Goal: Transaction & Acquisition: Obtain resource

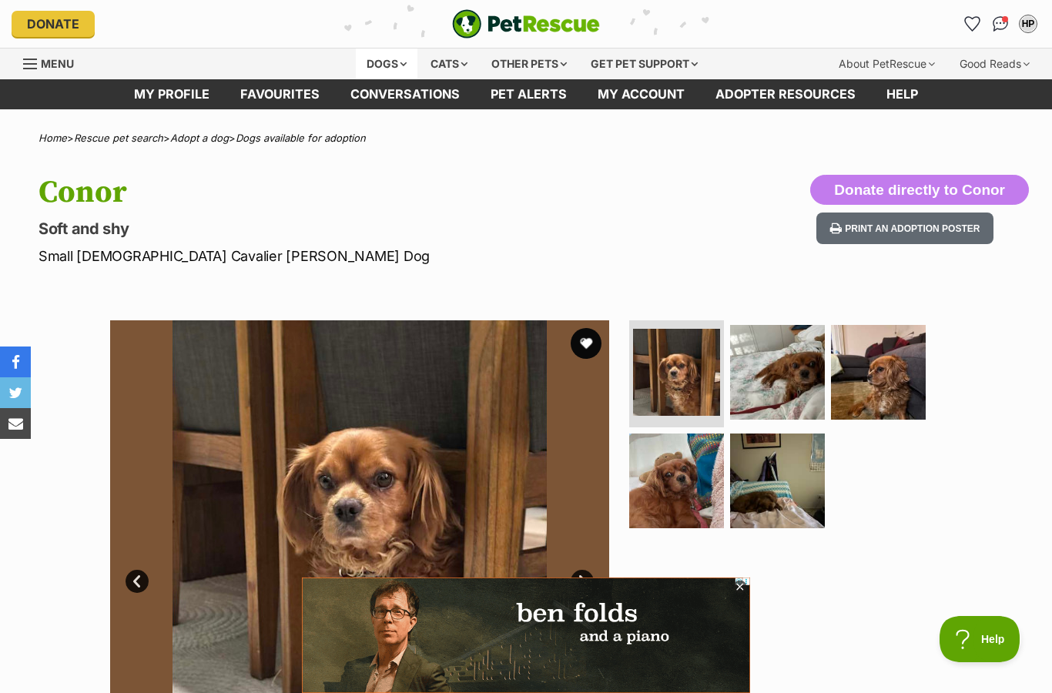
click at [383, 65] on div "Dogs" at bounding box center [387, 64] width 62 height 31
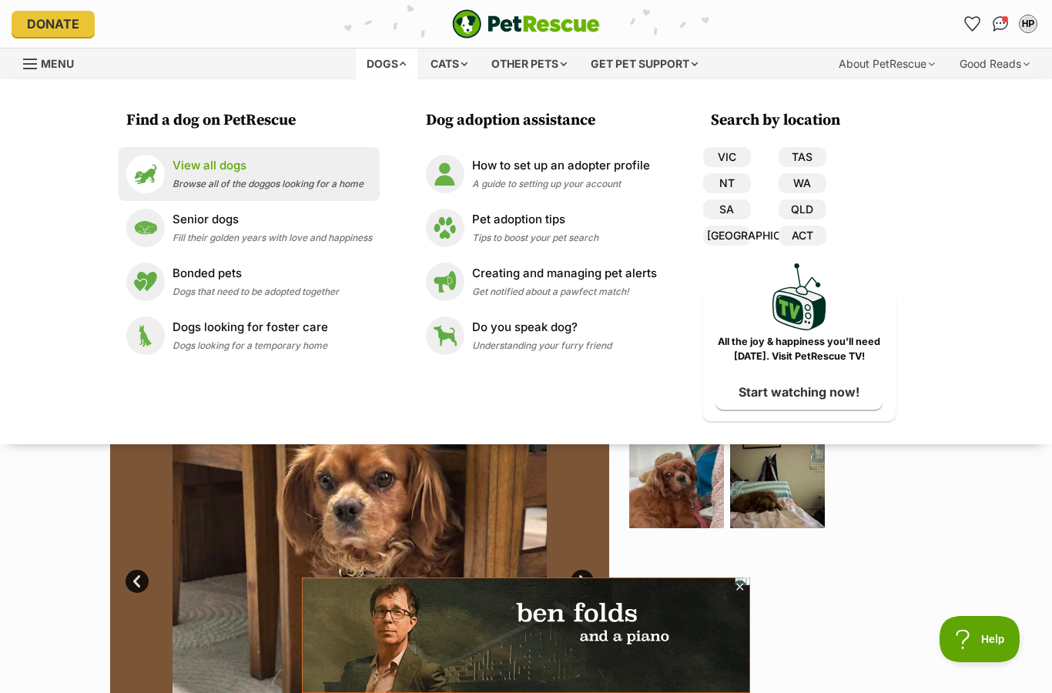
click at [210, 175] on div "View all dogs Browse all of the doggos looking for a home" at bounding box center [268, 173] width 191 height 33
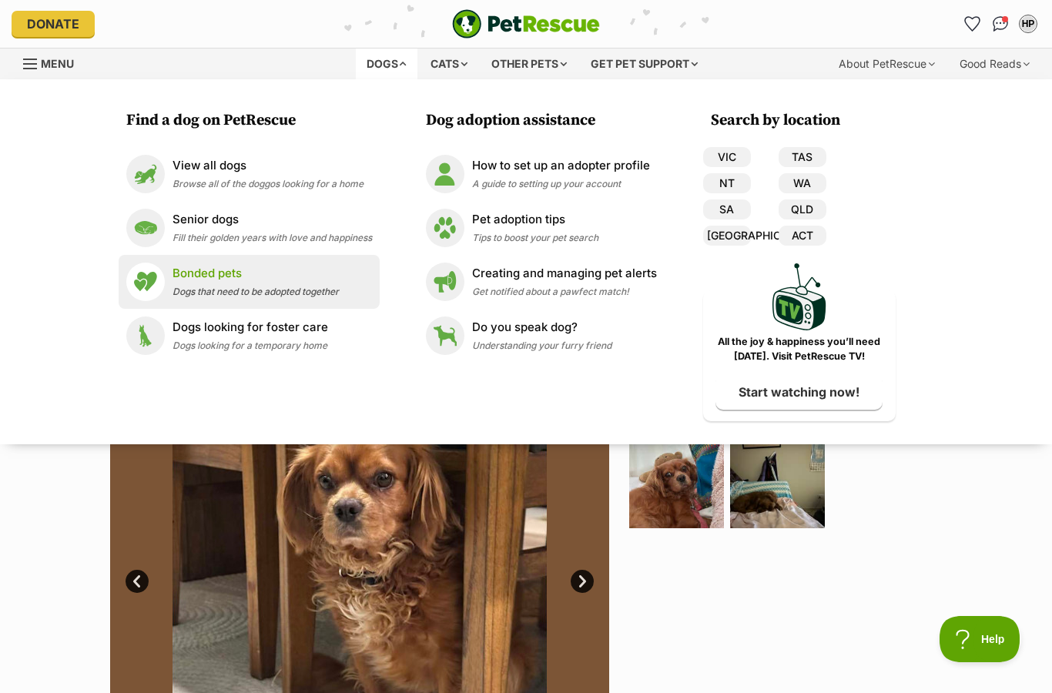
click at [214, 287] on span "Dogs that need to be adopted together" at bounding box center [256, 292] width 166 height 12
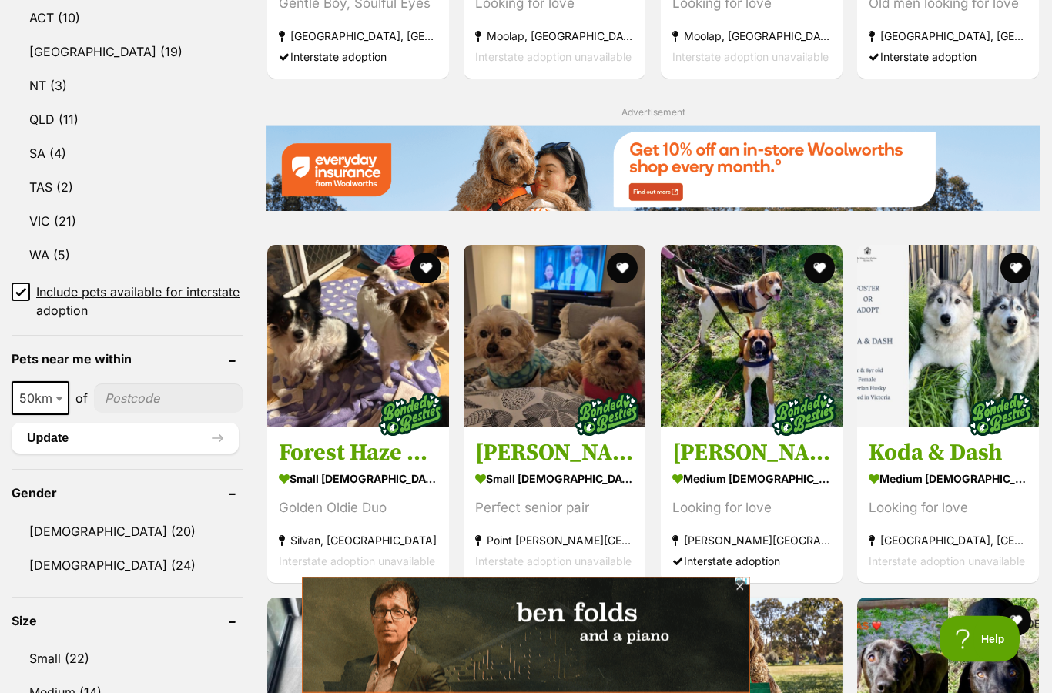
scroll to position [861, 0]
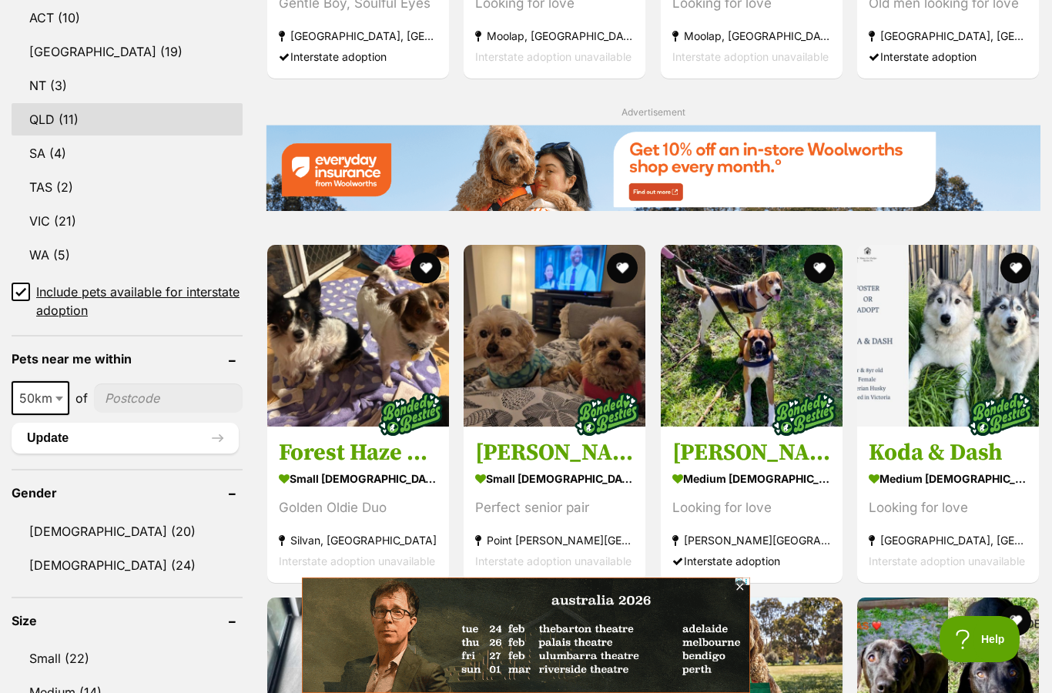
click at [43, 129] on link "QLD (11)" at bounding box center [127, 119] width 231 height 32
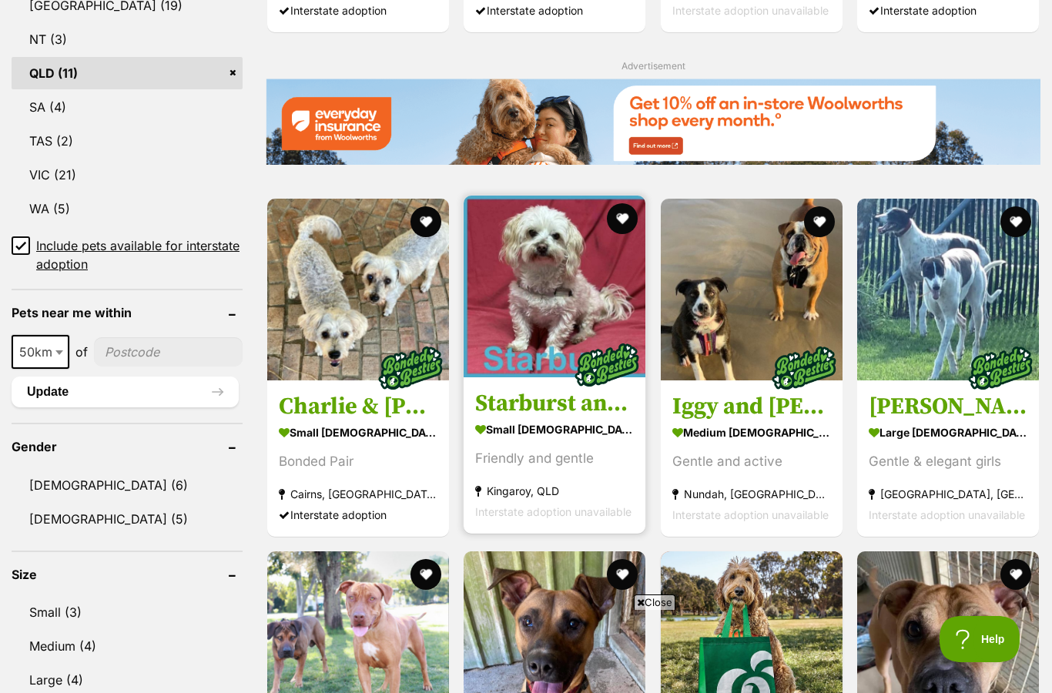
click at [533, 407] on h3 "Starburst and [PERSON_NAME]" at bounding box center [554, 403] width 159 height 29
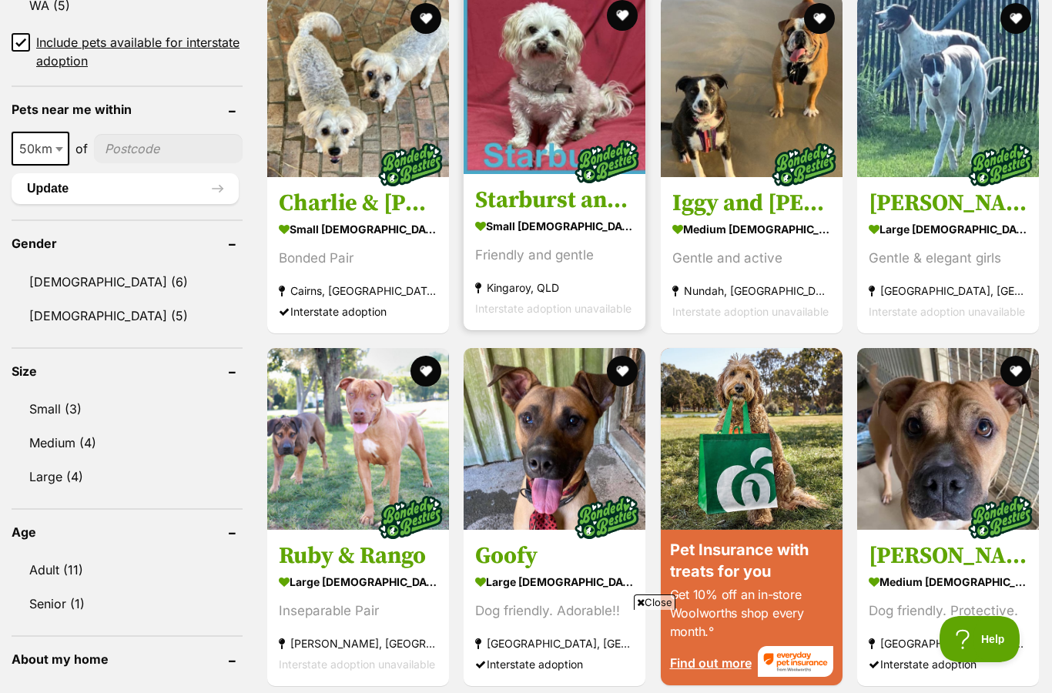
scroll to position [1109, 0]
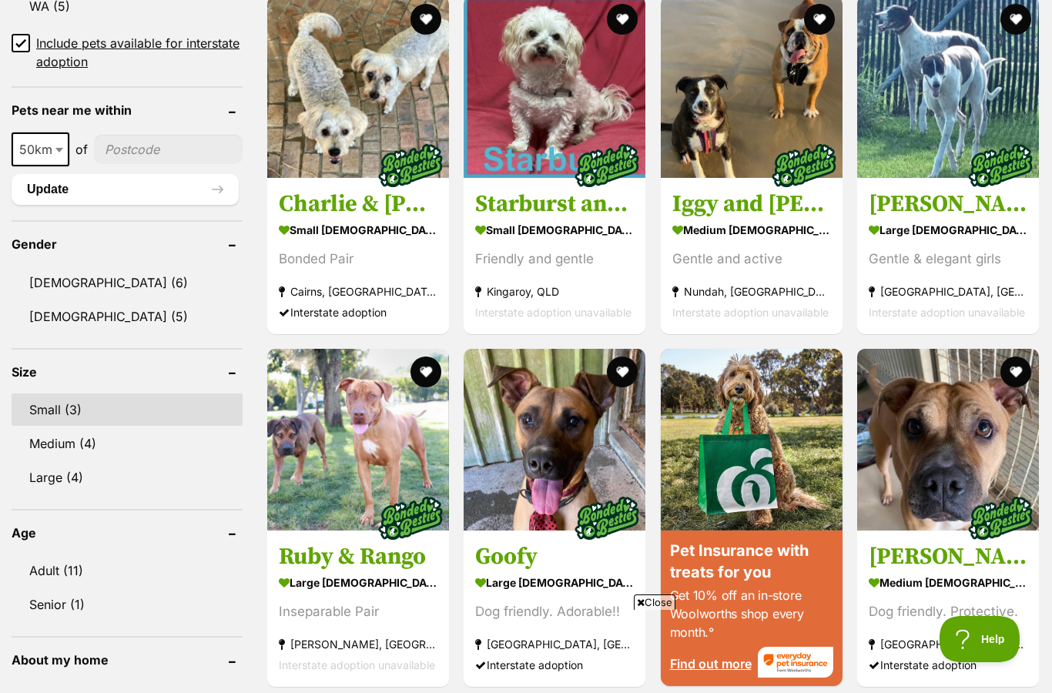
click at [49, 413] on link "Small (3)" at bounding box center [127, 410] width 231 height 32
click at [44, 410] on link "Small (3)" at bounding box center [127, 410] width 231 height 32
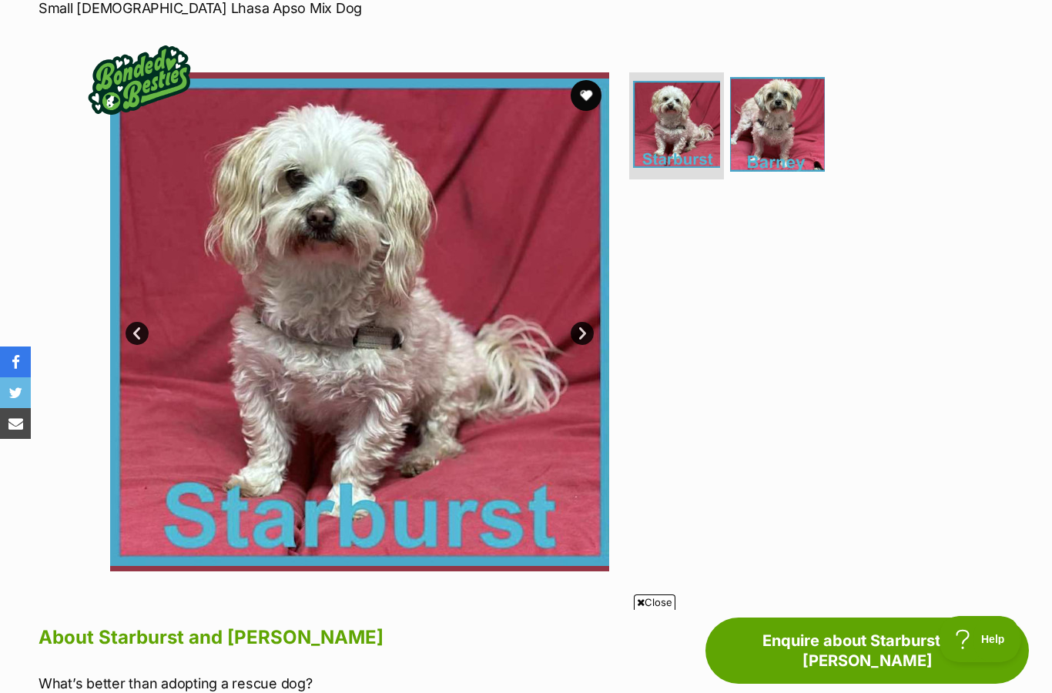
scroll to position [249, 0]
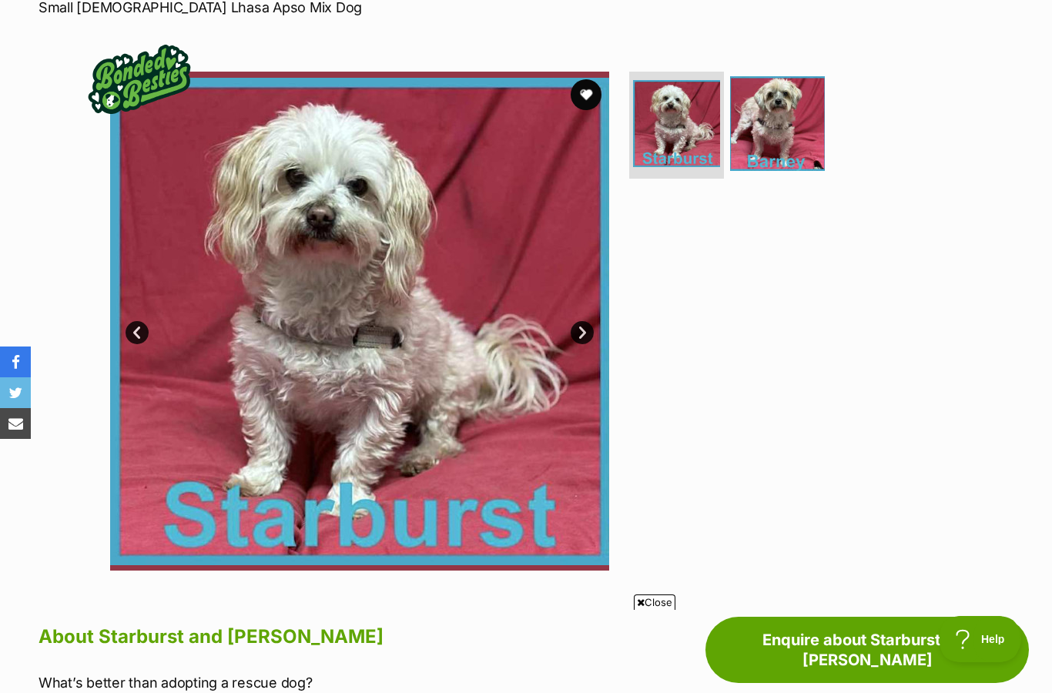
click at [581, 324] on link "Next" at bounding box center [582, 332] width 23 height 23
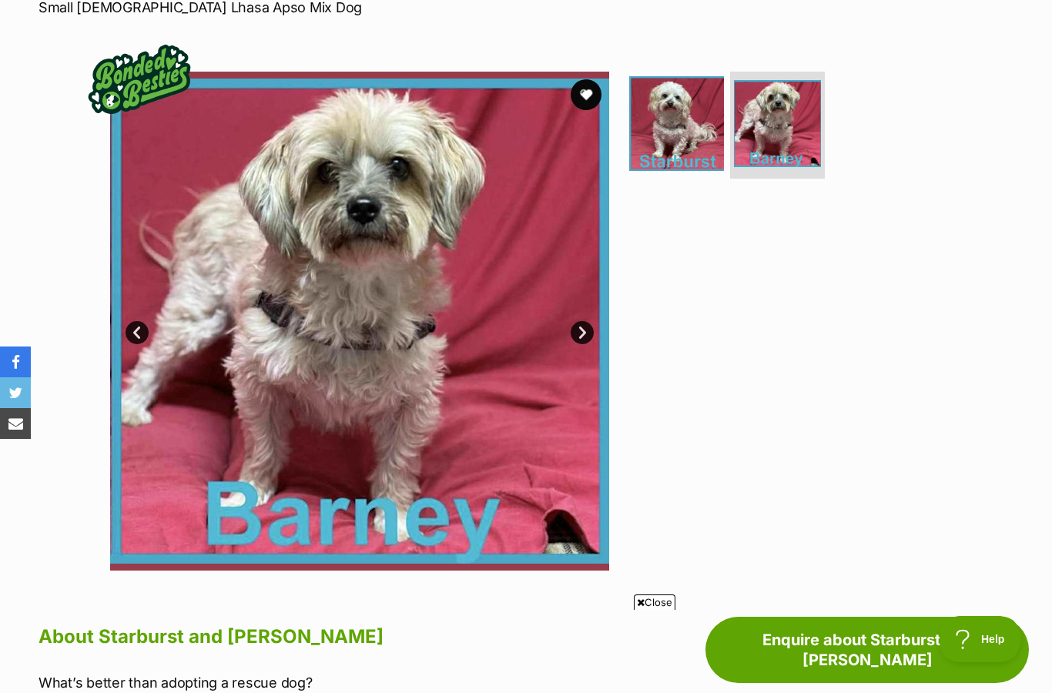
click at [147, 331] on link "Prev" at bounding box center [137, 332] width 23 height 23
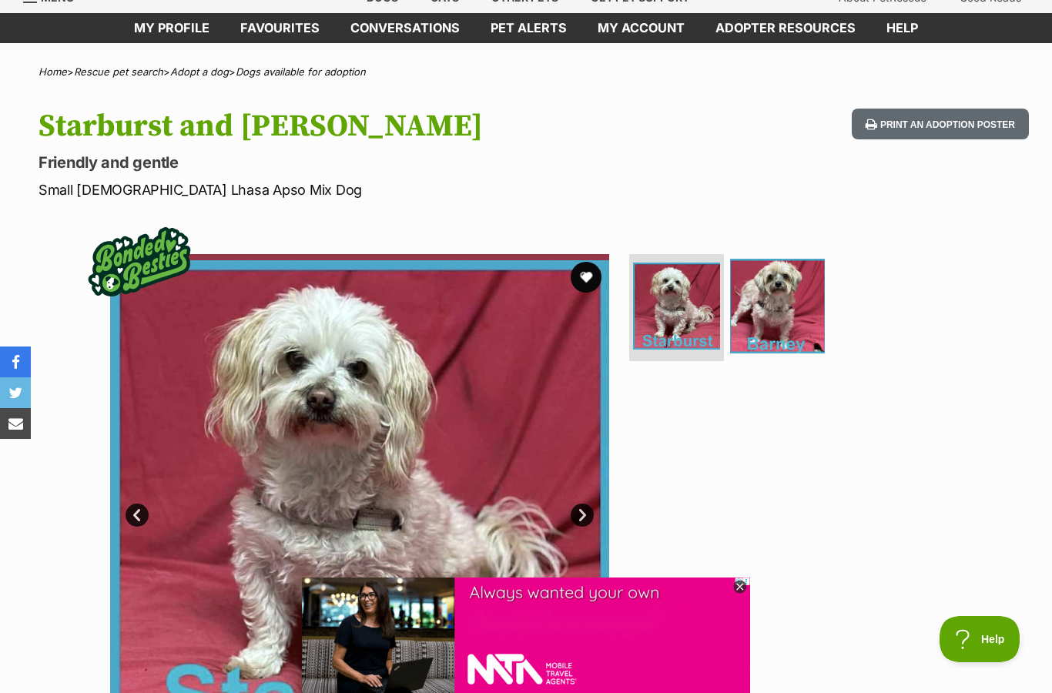
scroll to position [0, 0]
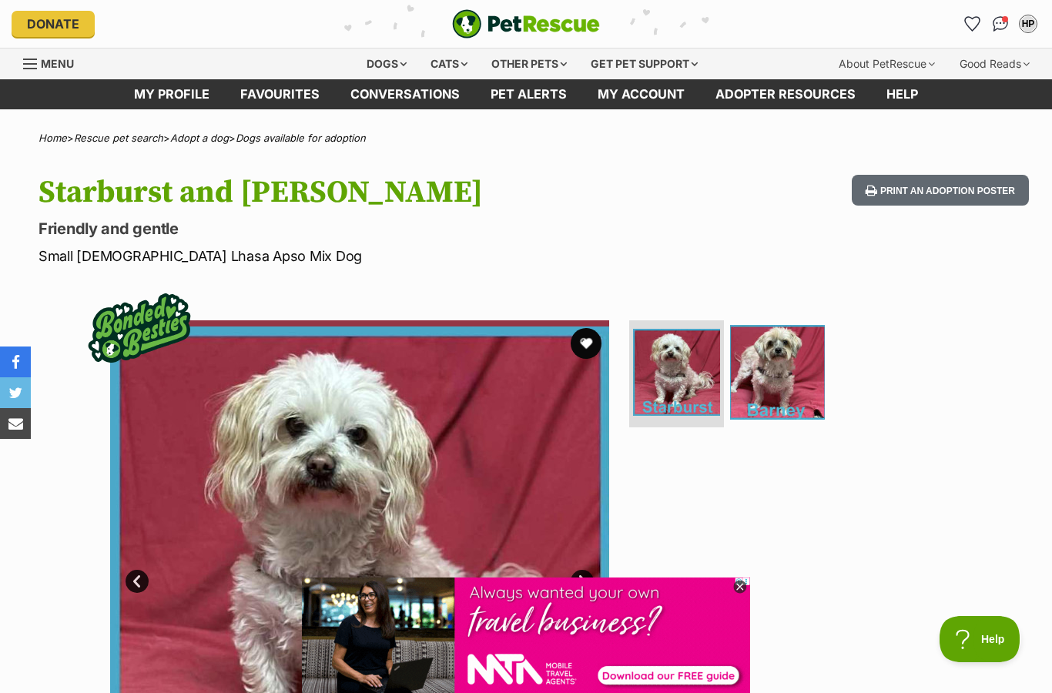
click at [740, 590] on icon at bounding box center [739, 587] width 13 height 13
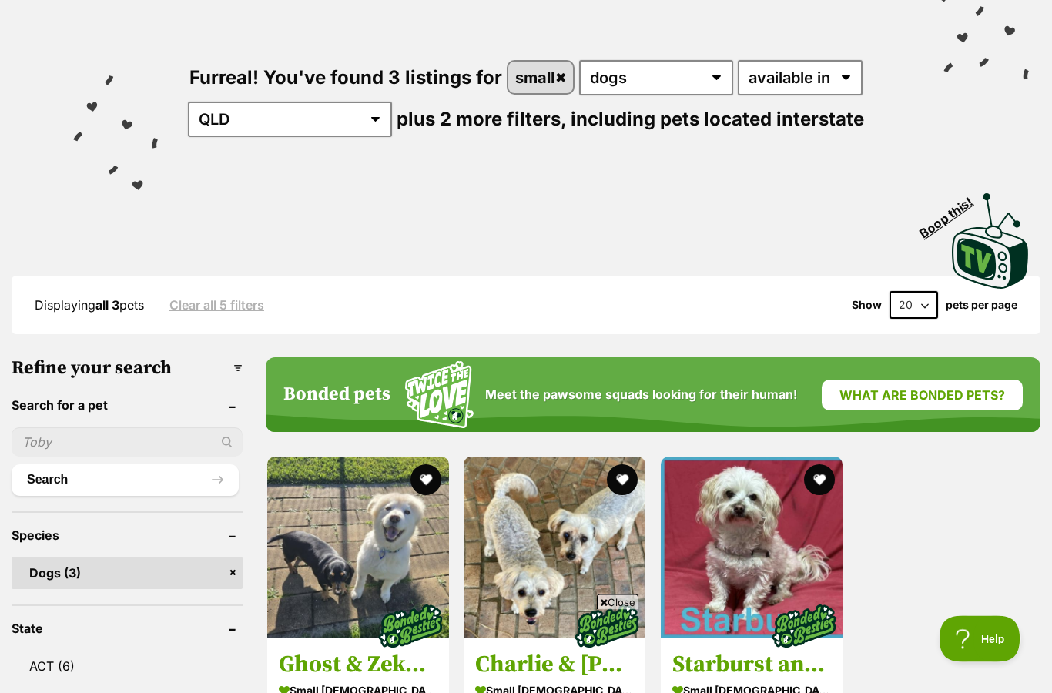
scroll to position [144, 0]
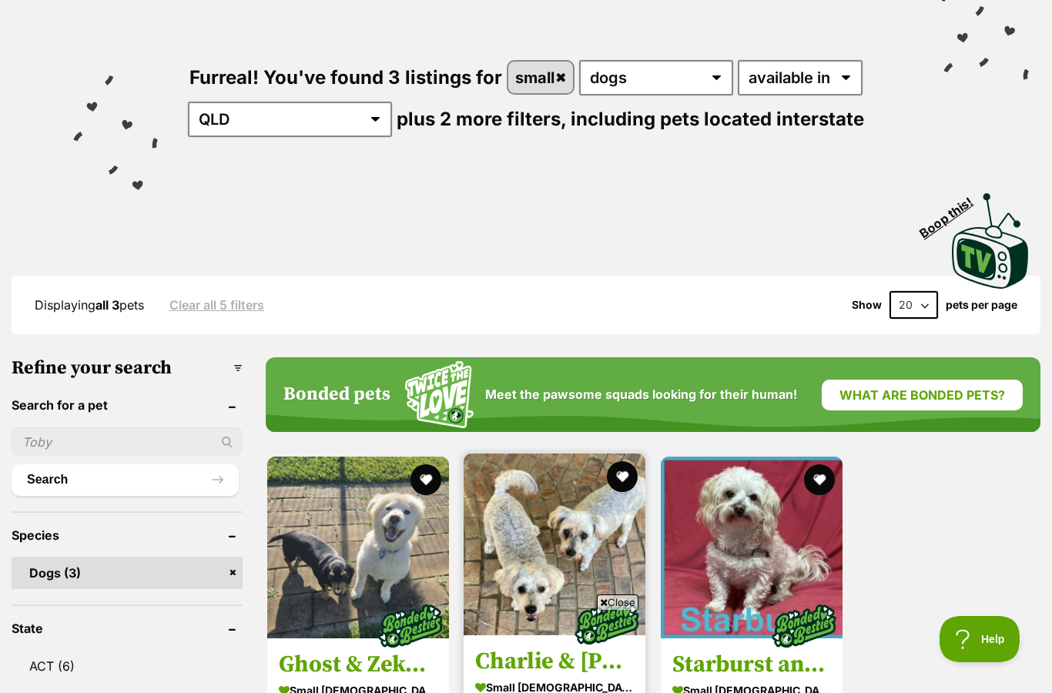
click at [571, 594] on img at bounding box center [607, 623] width 77 height 77
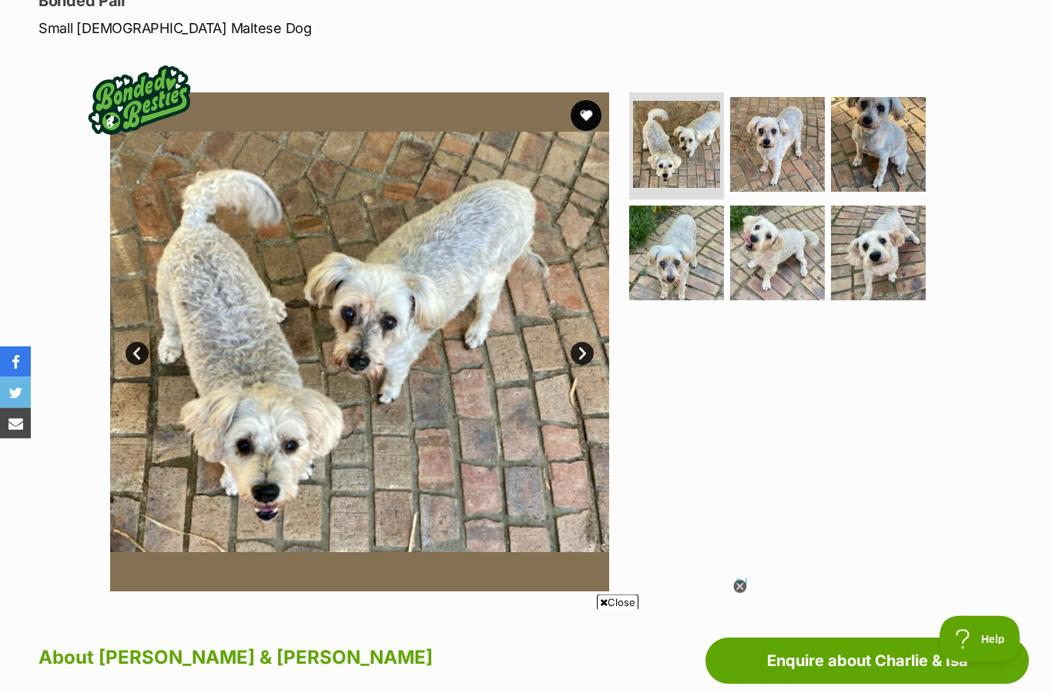
scroll to position [228, 0]
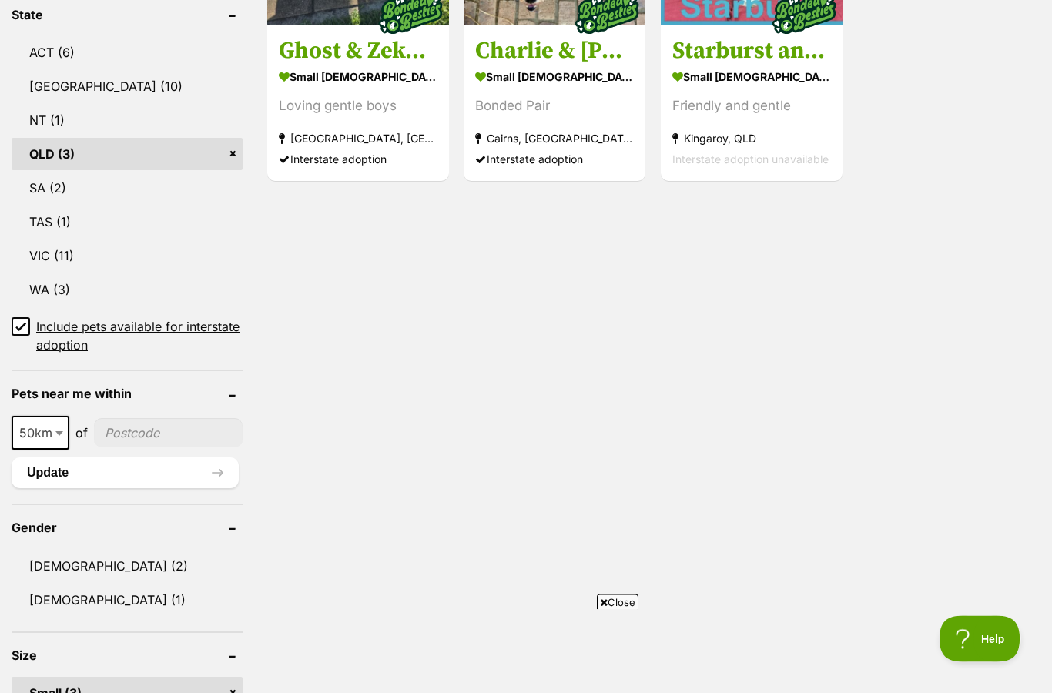
scroll to position [762, 0]
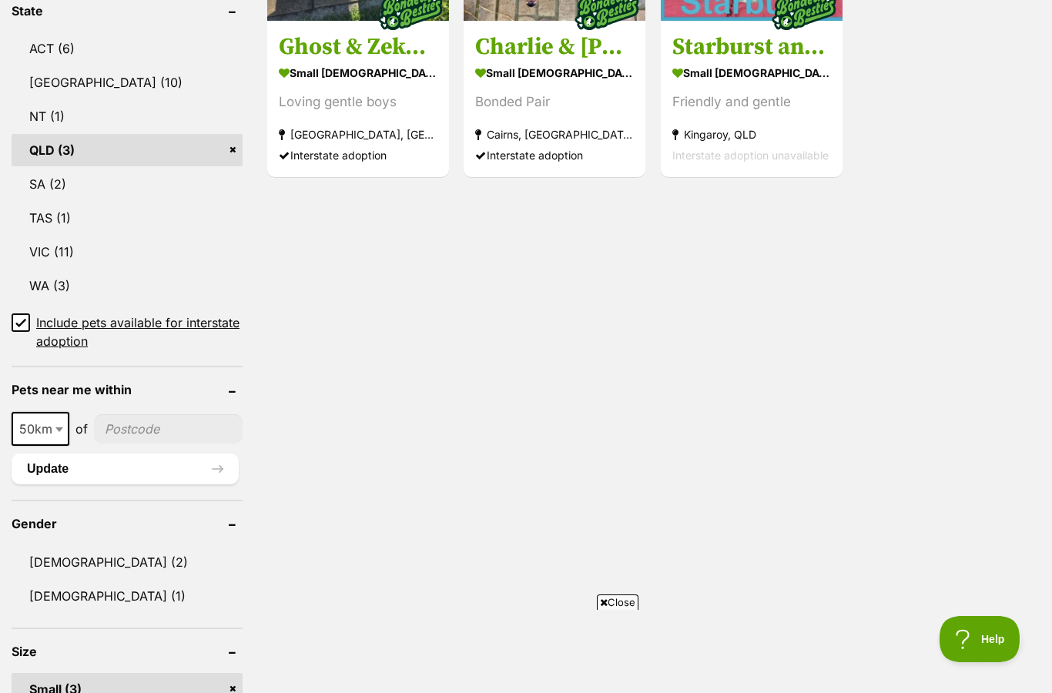
click at [49, 426] on span "50km" at bounding box center [40, 429] width 55 height 22
select select "100"
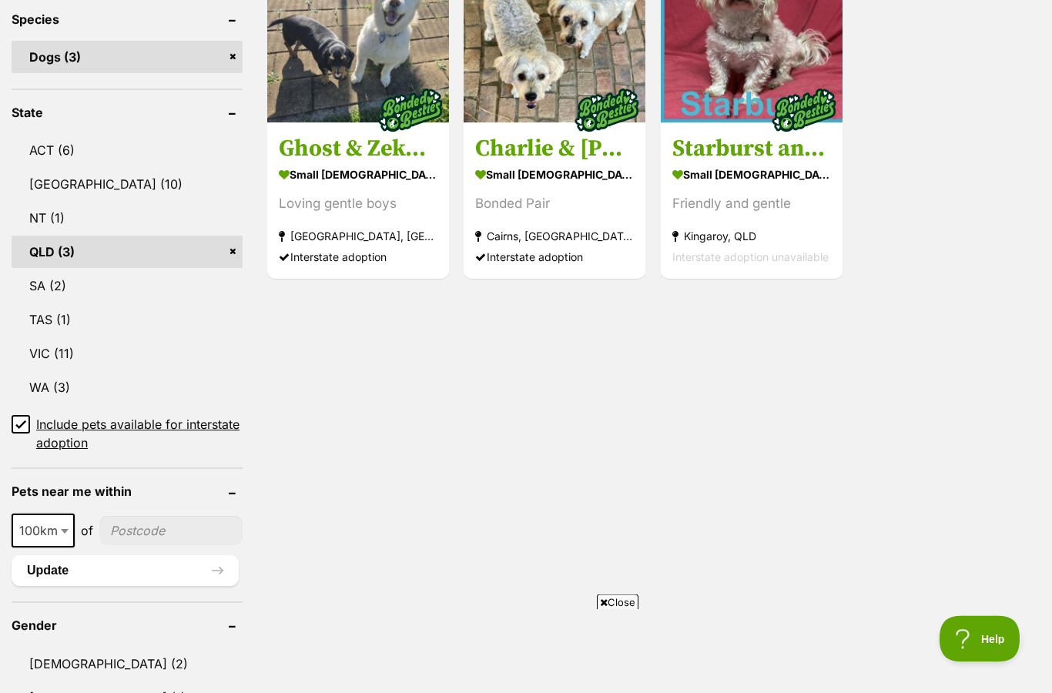
scroll to position [661, 0]
click at [29, 415] on input "Include pets available for interstate adoption" at bounding box center [21, 424] width 18 height 18
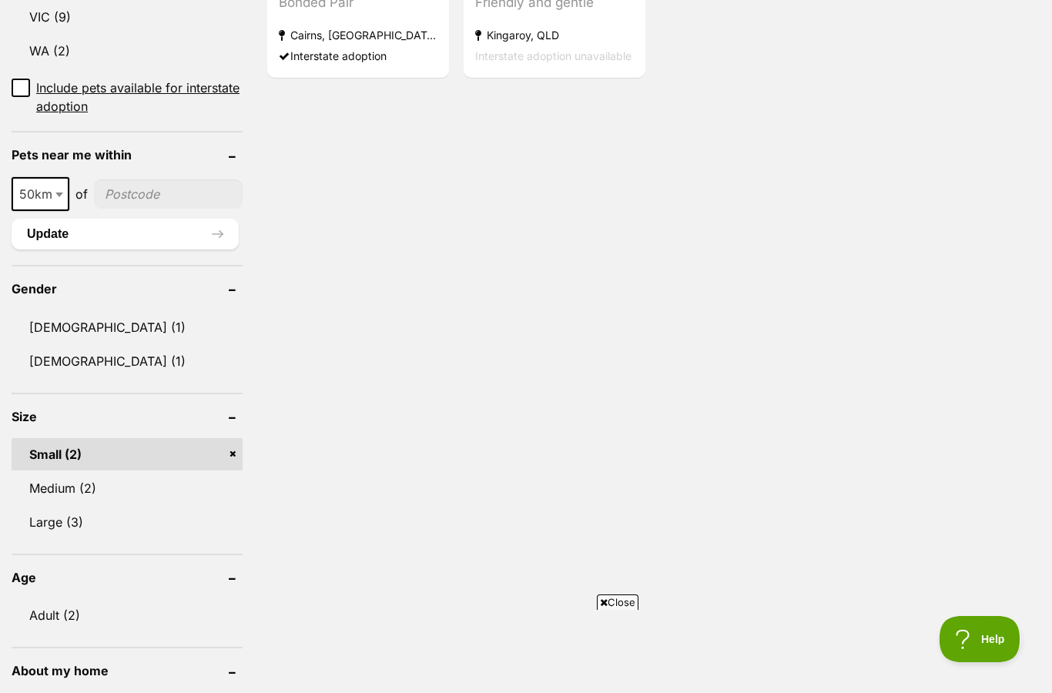
scroll to position [861, 0]
click at [66, 190] on span at bounding box center [60, 195] width 15 height 34
select select "100"
click at [29, 82] on input "Include pets available for interstate adoption" at bounding box center [21, 88] width 18 height 18
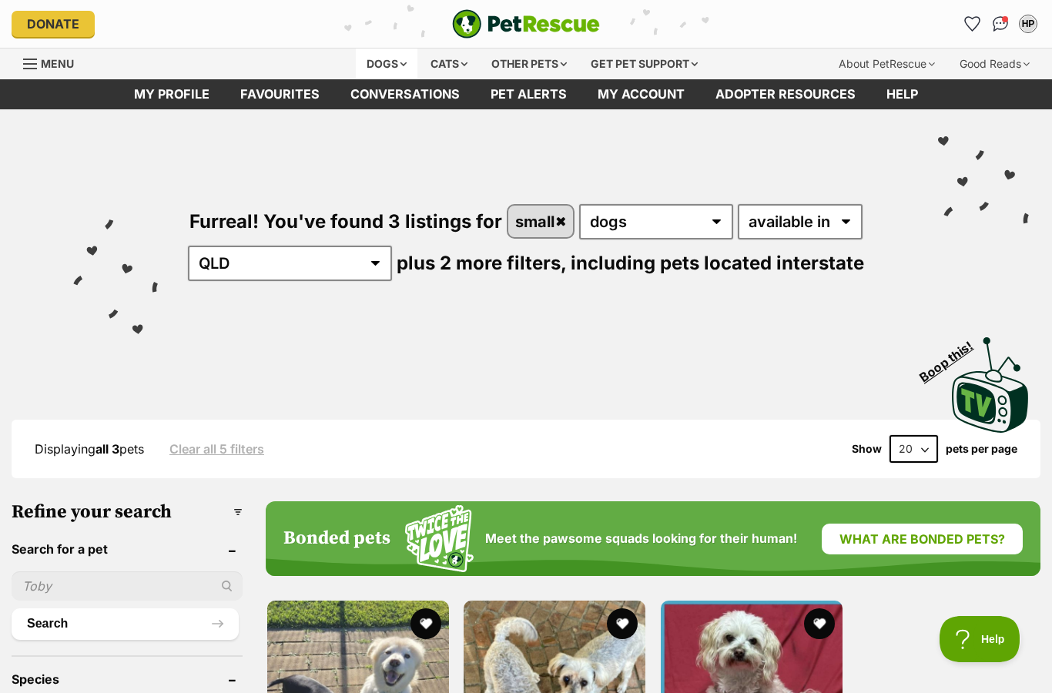
click at [356, 55] on div "Dogs" at bounding box center [387, 64] width 62 height 31
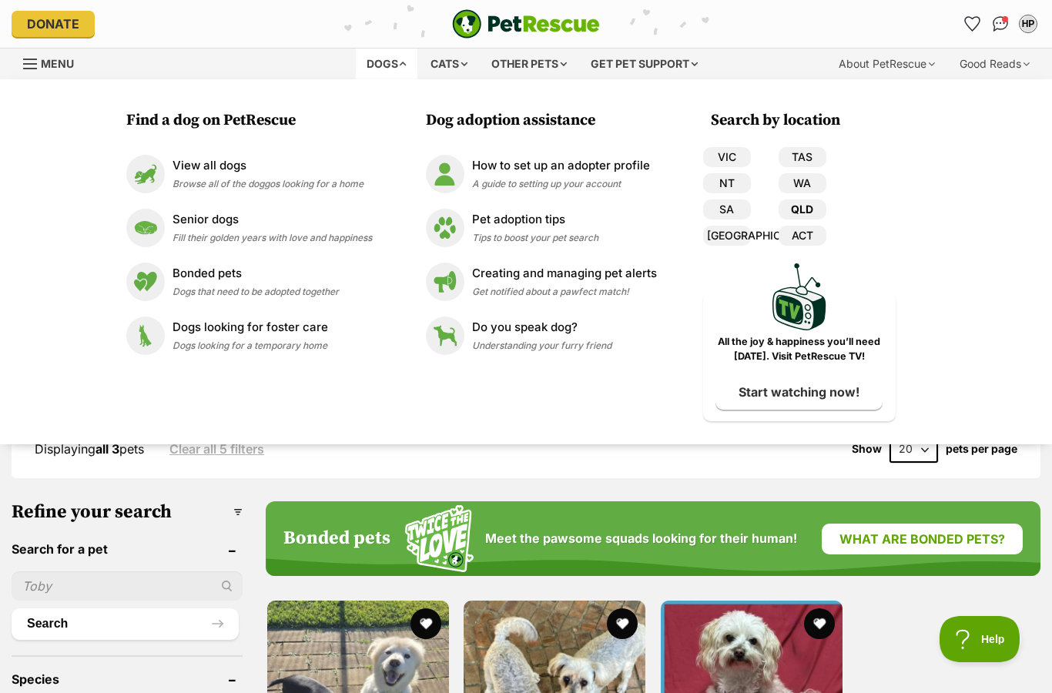
click at [802, 204] on link "QLD" at bounding box center [803, 210] width 48 height 20
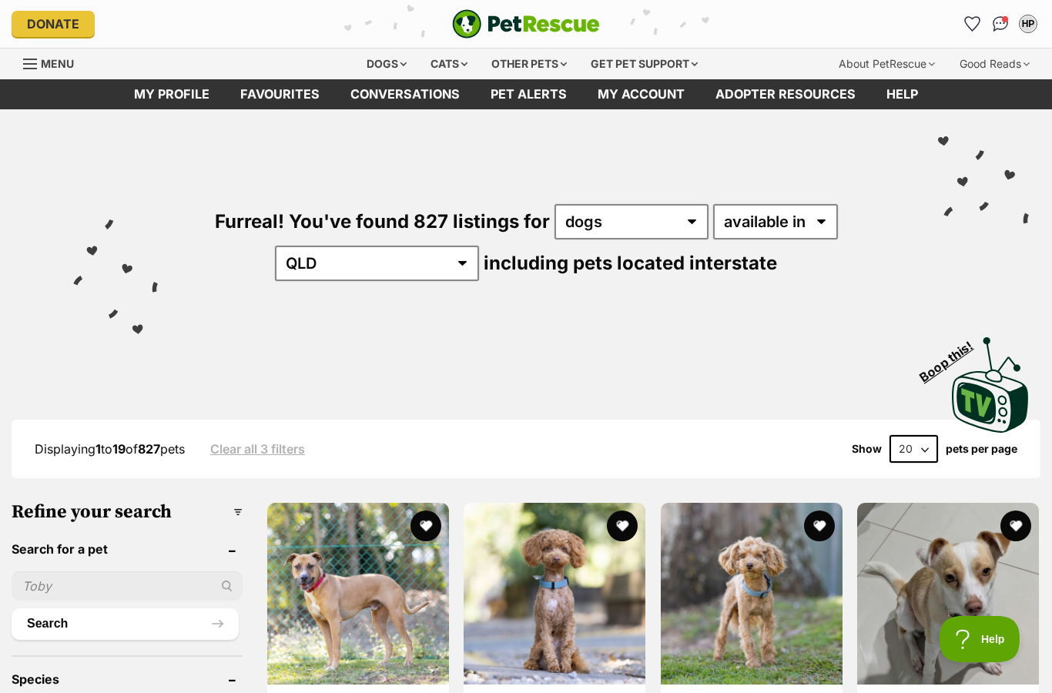
select select "disabled"
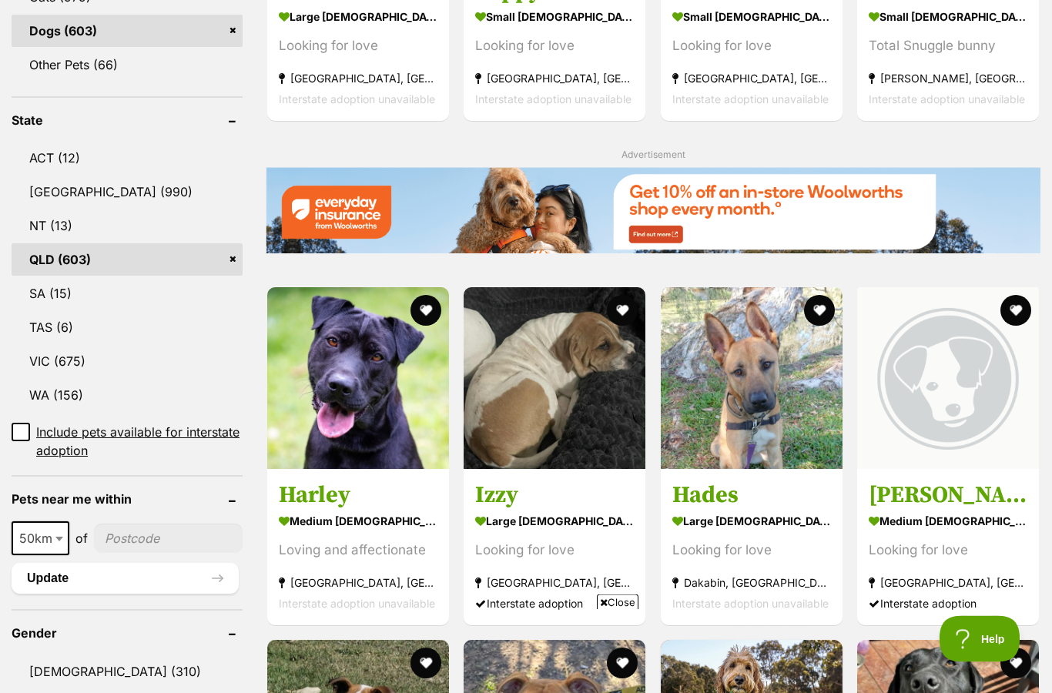
scroll to position [720, 0]
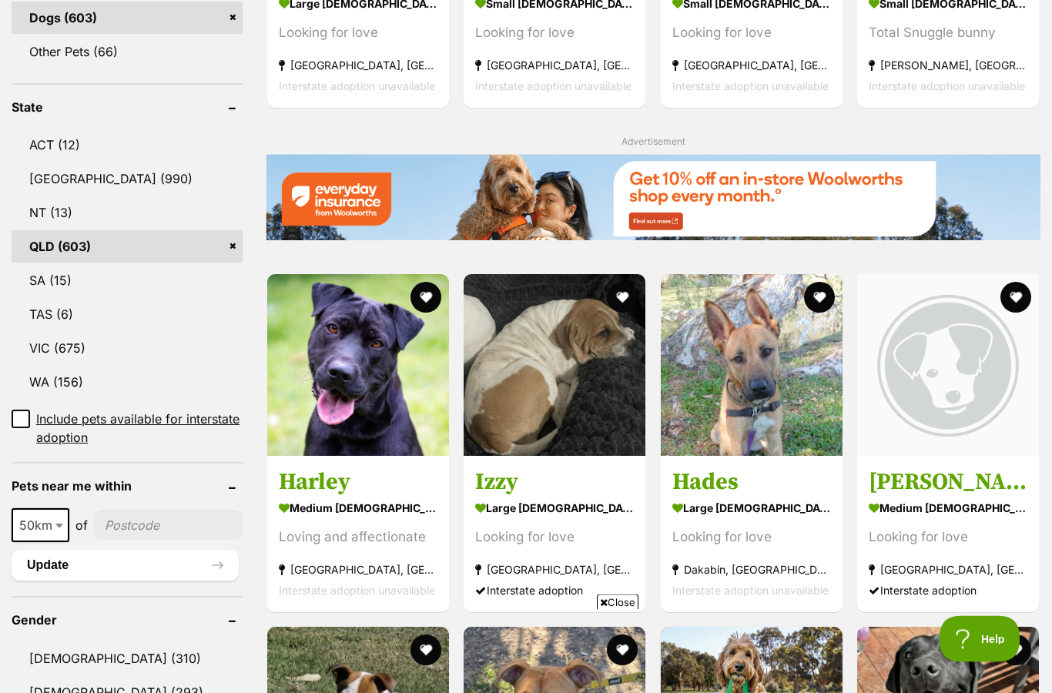
click at [59, 520] on span at bounding box center [60, 526] width 15 height 34
select select "100"
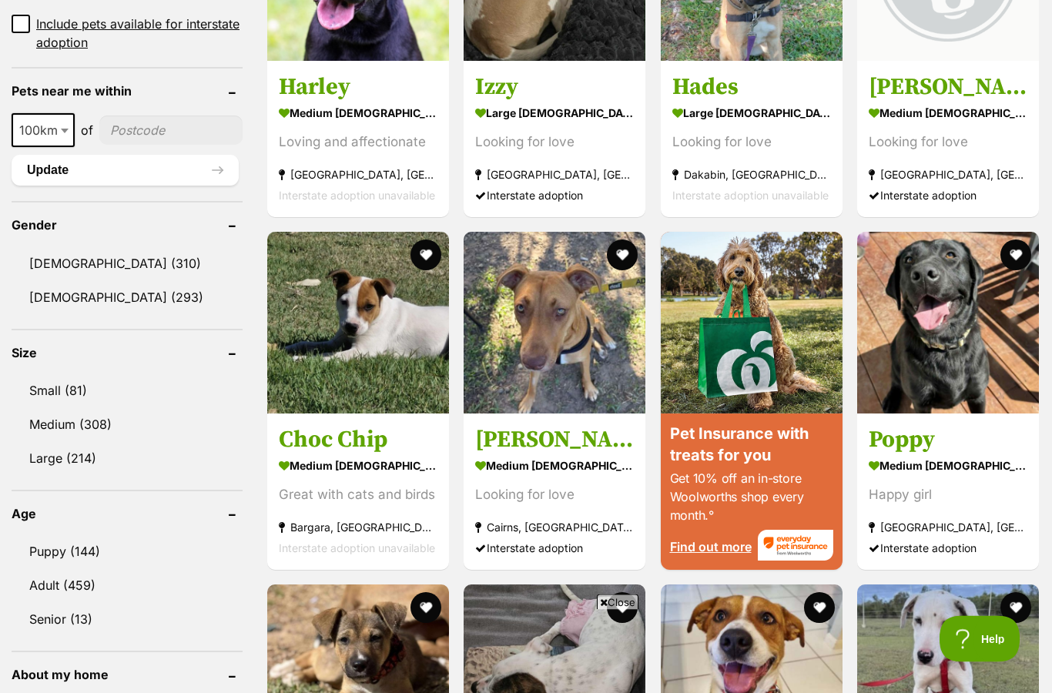
scroll to position [1151, 0]
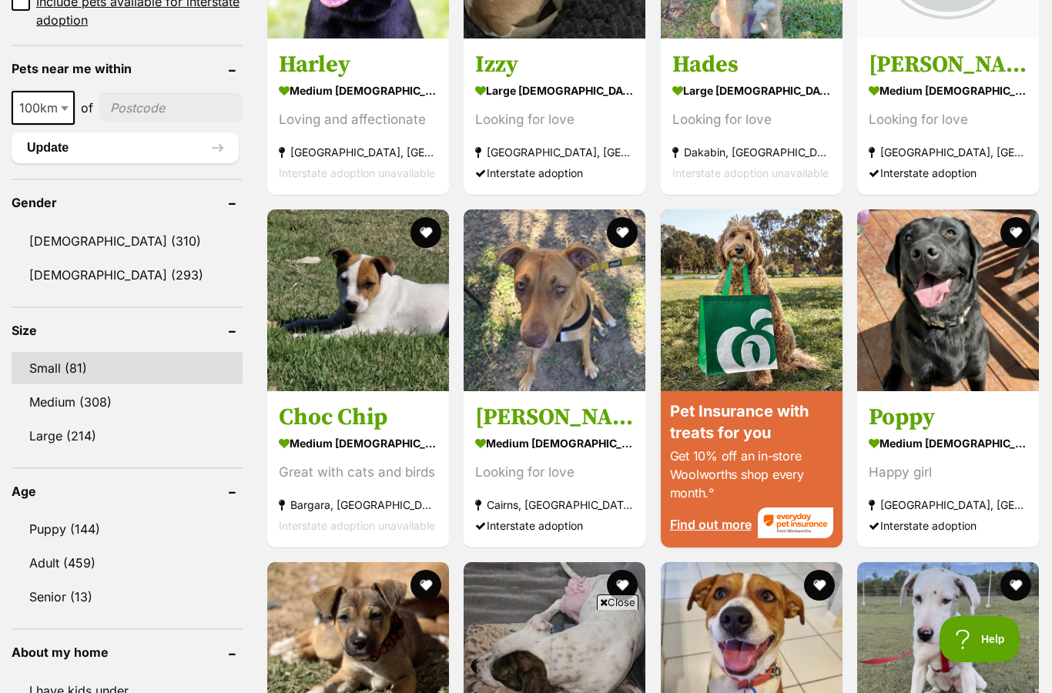
click at [50, 357] on link "Small (81)" at bounding box center [127, 368] width 231 height 32
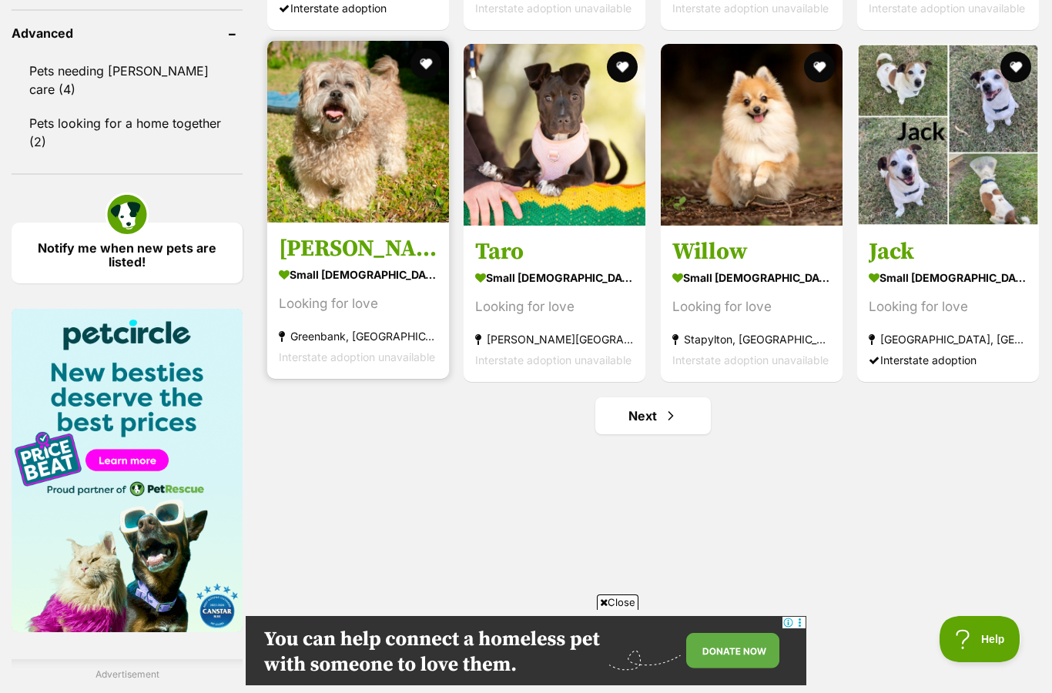
click at [312, 265] on strong "small [DEMOGRAPHIC_DATA] Dog" at bounding box center [358, 275] width 159 height 22
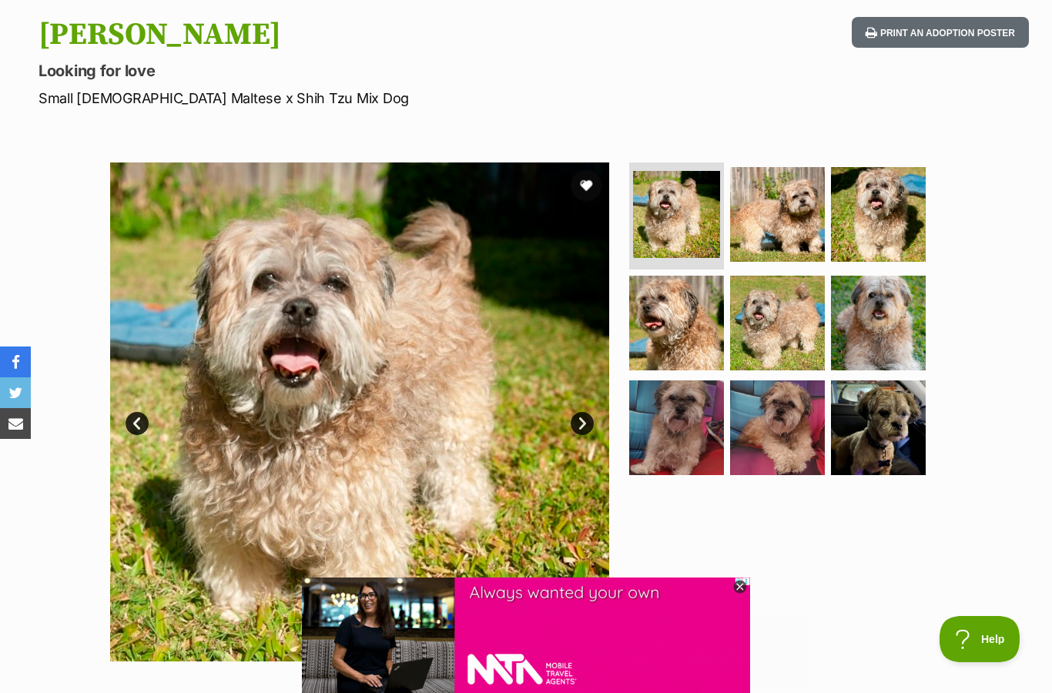
click at [569, 427] on img at bounding box center [359, 412] width 499 height 499
click at [584, 421] on link "Next" at bounding box center [582, 423] width 23 height 23
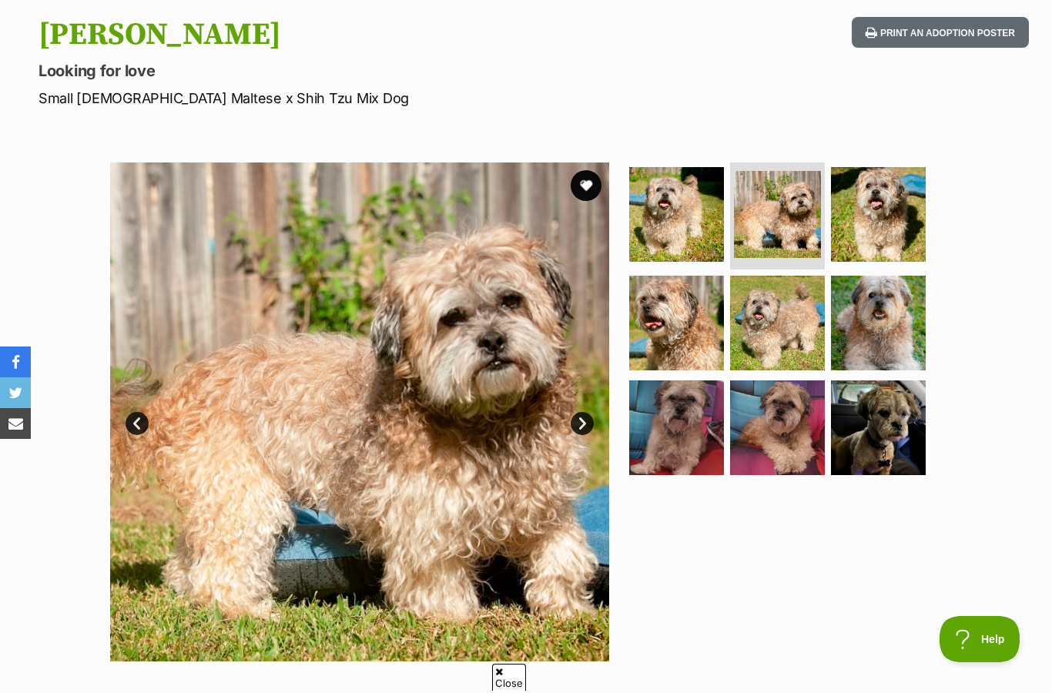
click at [572, 418] on link "Next" at bounding box center [582, 423] width 23 height 23
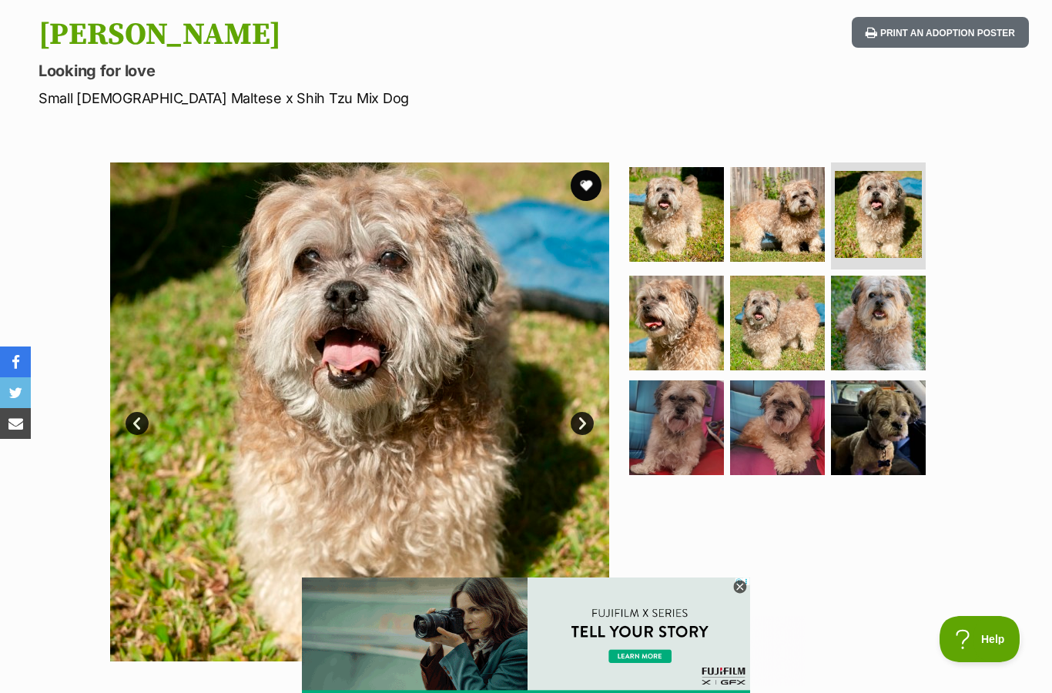
click at [576, 419] on link "Next" at bounding box center [582, 423] width 23 height 23
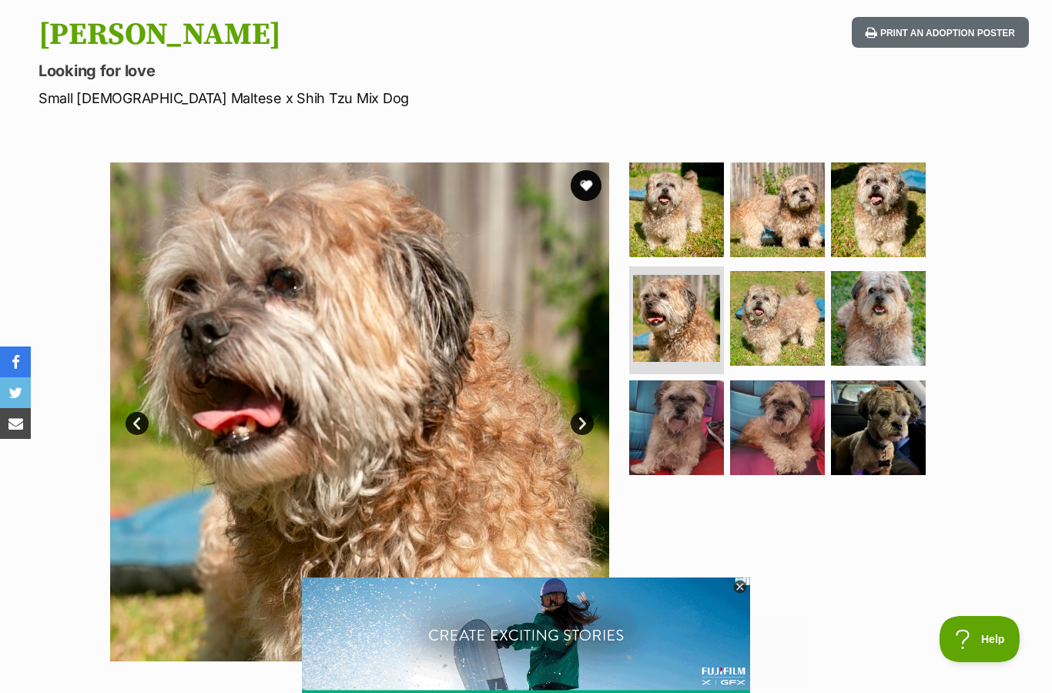
click at [576, 421] on link "Next" at bounding box center [582, 423] width 23 height 23
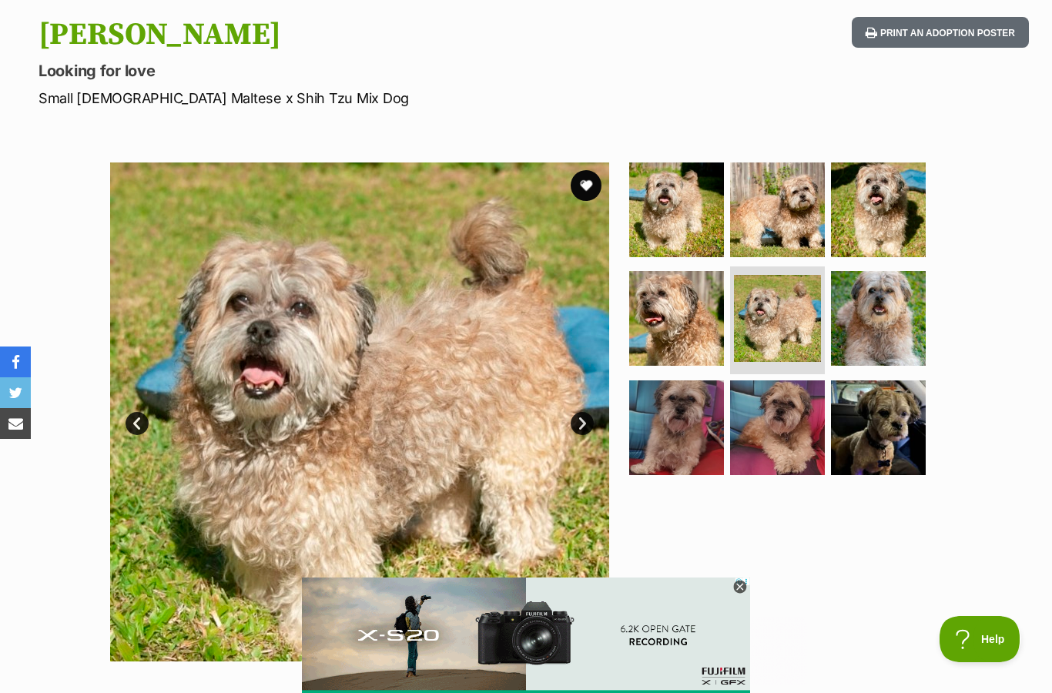
click at [569, 412] on img at bounding box center [359, 412] width 499 height 499
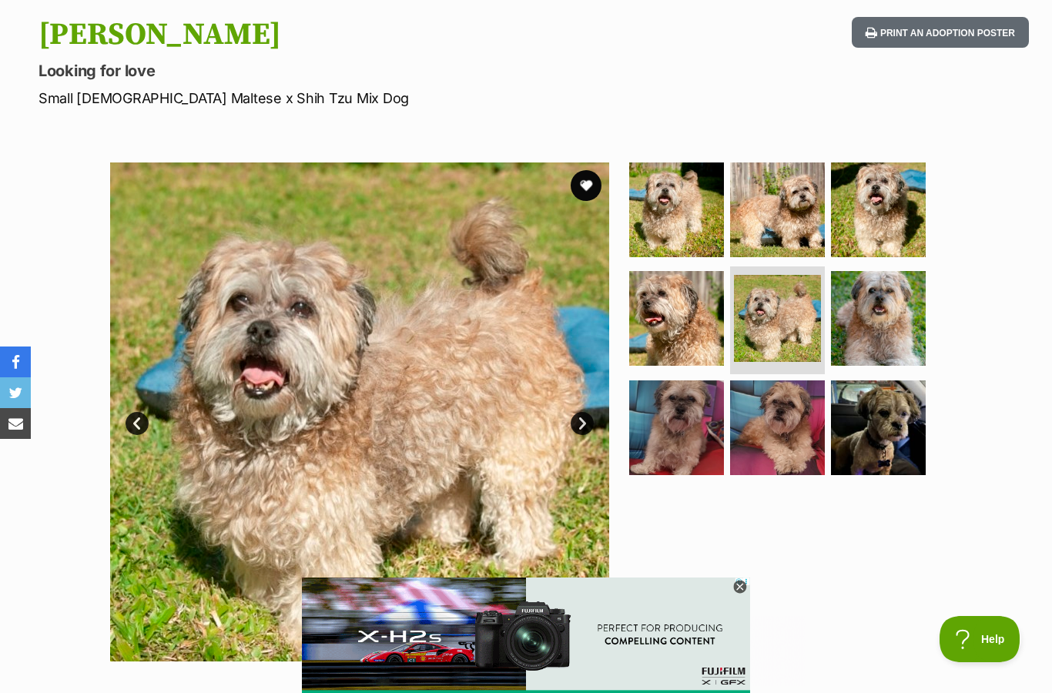
click at [575, 425] on link "Next" at bounding box center [582, 423] width 23 height 23
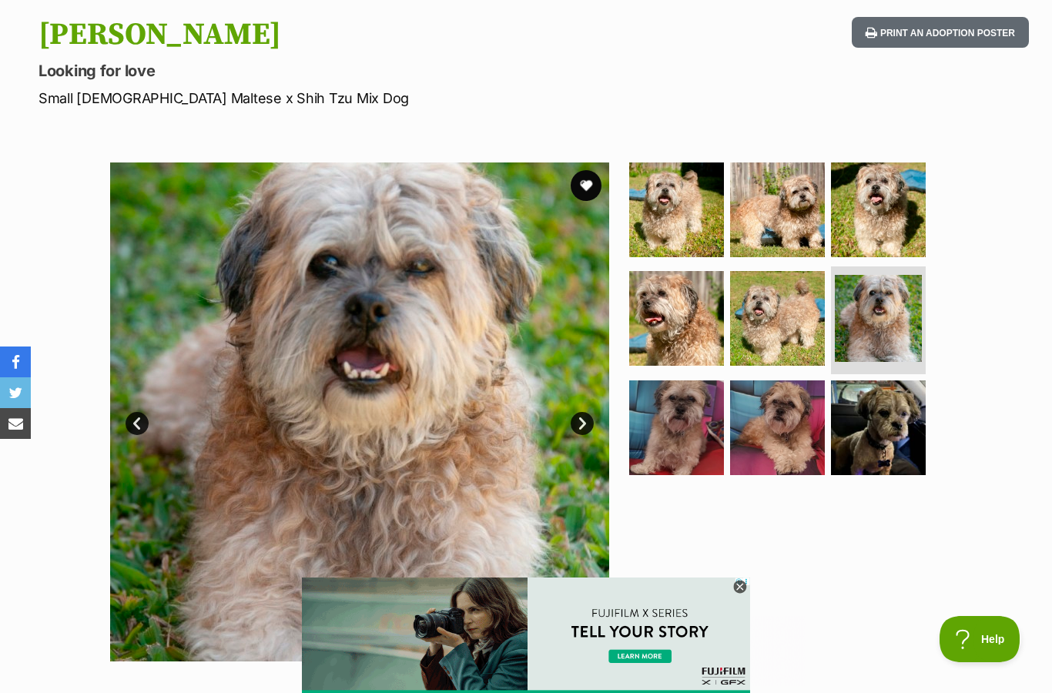
click at [579, 412] on link "Next" at bounding box center [582, 423] width 23 height 23
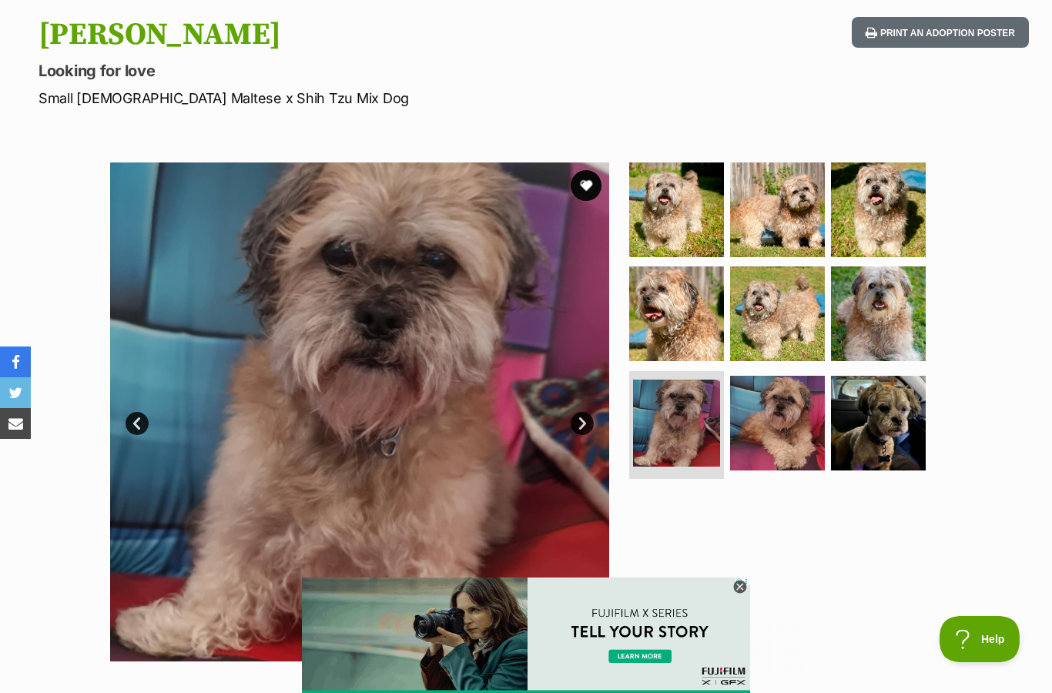
click at [566, 408] on img at bounding box center [359, 412] width 499 height 499
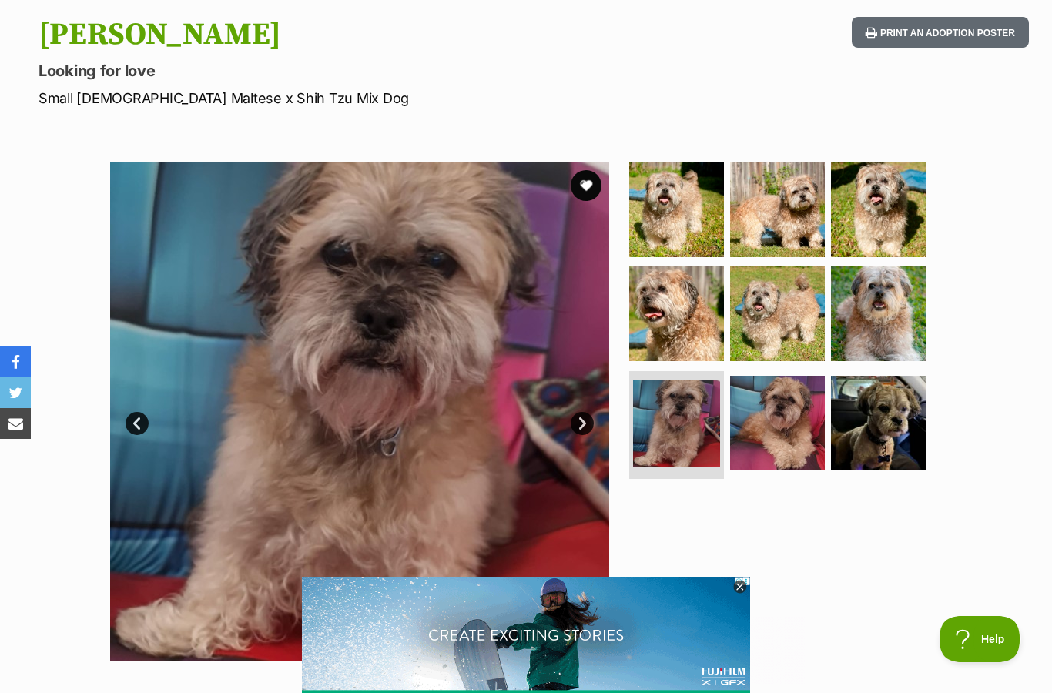
click at [581, 424] on link "Next" at bounding box center [582, 423] width 23 height 23
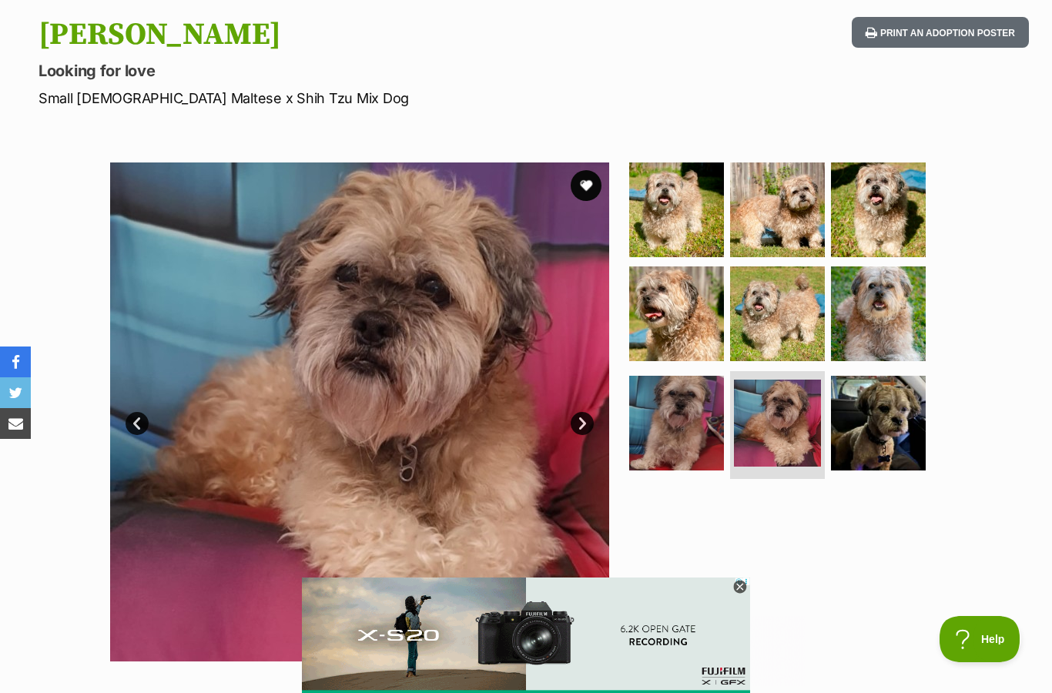
click at [575, 418] on link "Next" at bounding box center [582, 423] width 23 height 23
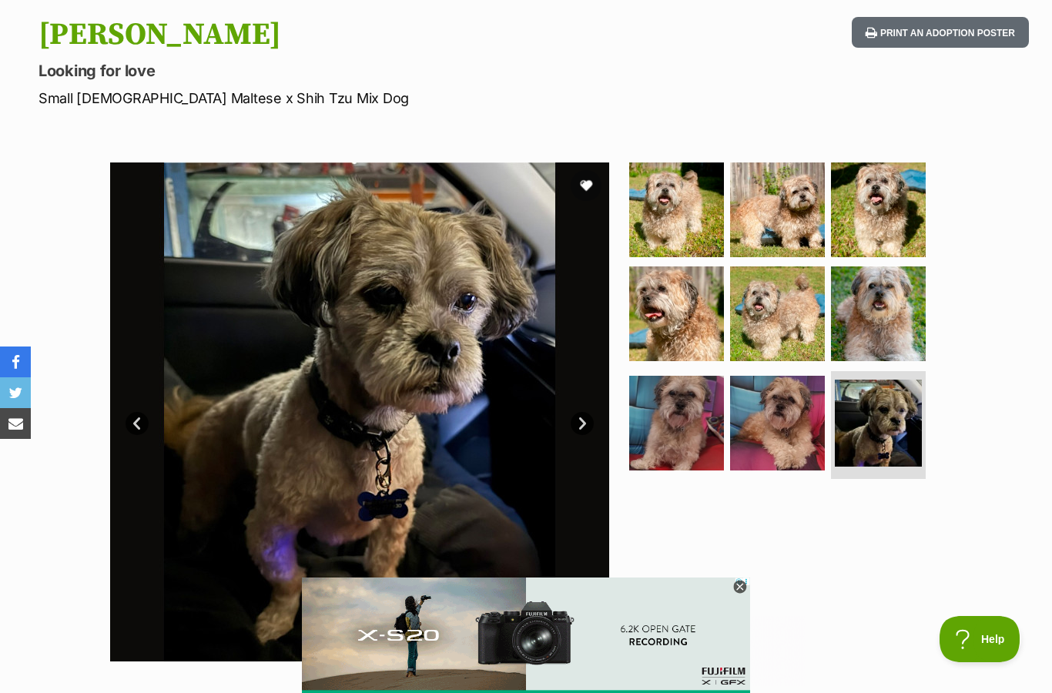
click at [566, 418] on img at bounding box center [359, 412] width 499 height 499
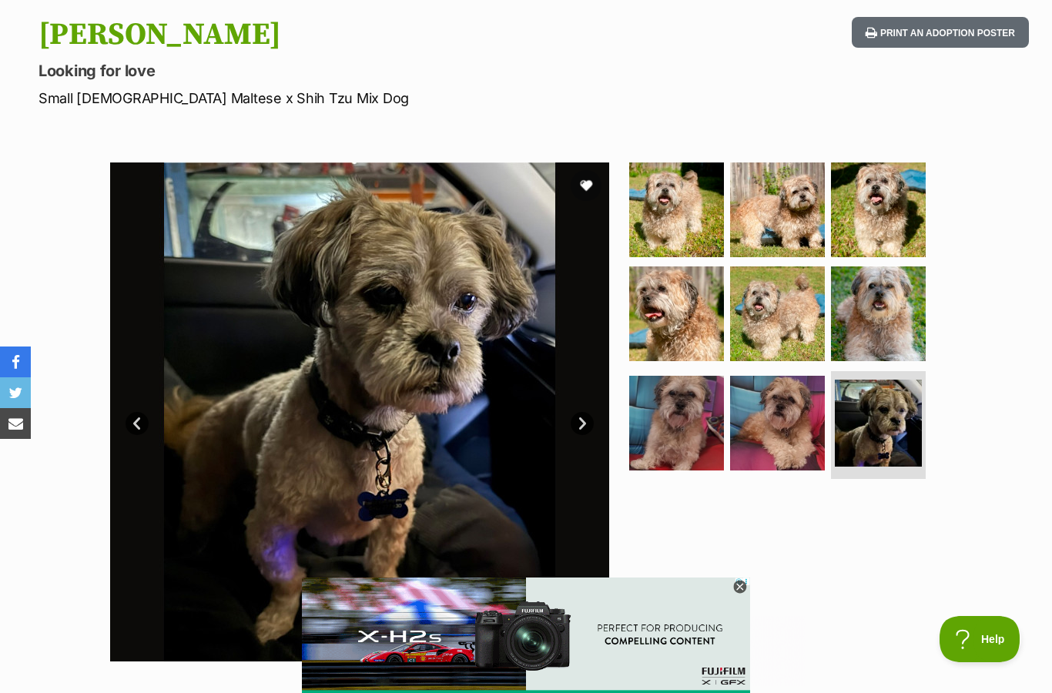
click at [577, 412] on link "Next" at bounding box center [582, 423] width 23 height 23
